Goal: Information Seeking & Learning: Learn about a topic

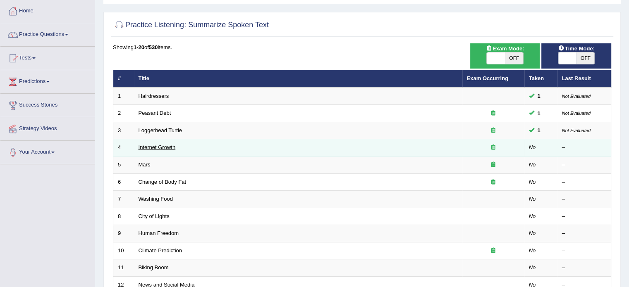
click at [151, 148] on link "Internet Growth" at bounding box center [157, 147] width 37 height 6
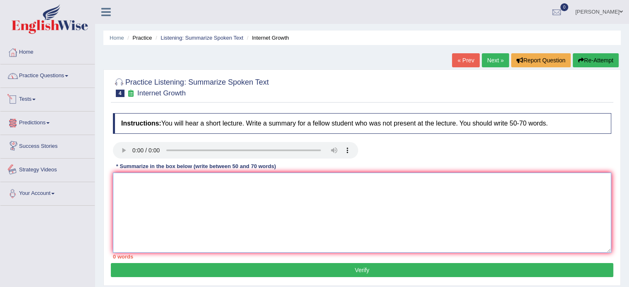
click at [172, 210] on textarea at bounding box center [362, 213] width 498 height 80
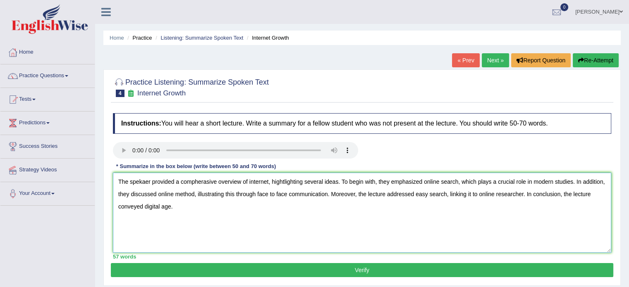
type textarea "The spekaer provided a compherasive overview of internet, hightlighting several…"
click at [236, 271] on button "Verify" at bounding box center [362, 270] width 502 height 14
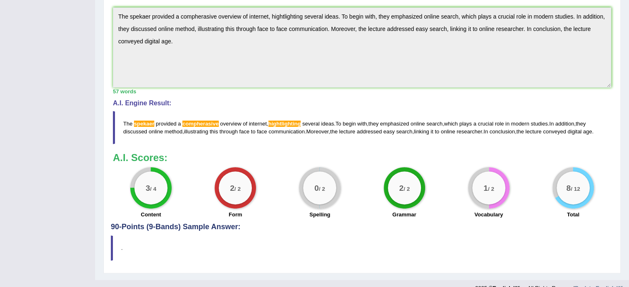
scroll to position [236, 0]
